Goal: Information Seeking & Learning: Learn about a topic

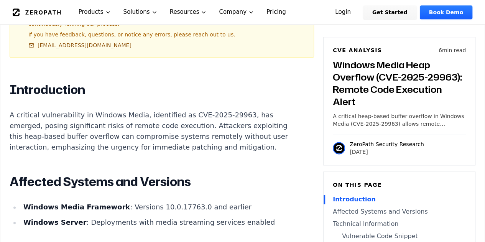
scroll to position [420, 0]
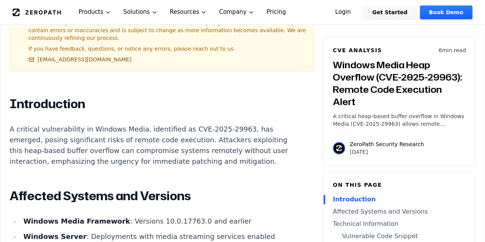
click at [227, 150] on p "A critical vulnerability in Windows Media, identified as CVE-2025-29963, has em…" at bounding box center [152, 145] width 285 height 43
click at [229, 137] on p "A critical vulnerability in Windows Media, identified as CVE-2025-29963, has em…" at bounding box center [152, 145] width 285 height 43
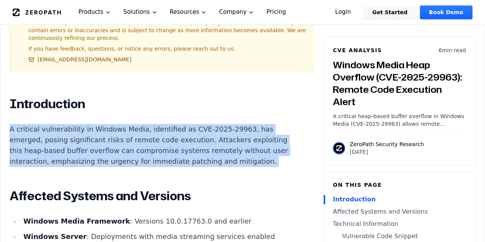
click at [229, 137] on p "A critical vulnerability in Windows Media, identified as CVE-2025-29963, has em…" at bounding box center [152, 145] width 285 height 43
click at [236, 162] on p "A critical vulnerability in Windows Media, identified as CVE-2025-29963, has em…" at bounding box center [152, 145] width 285 height 43
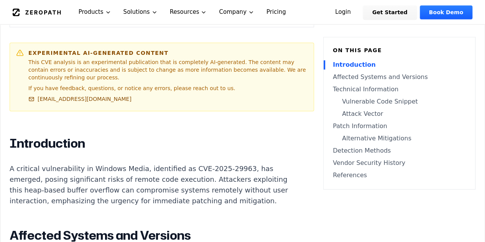
scroll to position [412, 0]
